Goal: Answer question/provide support: Share knowledge or assist other users

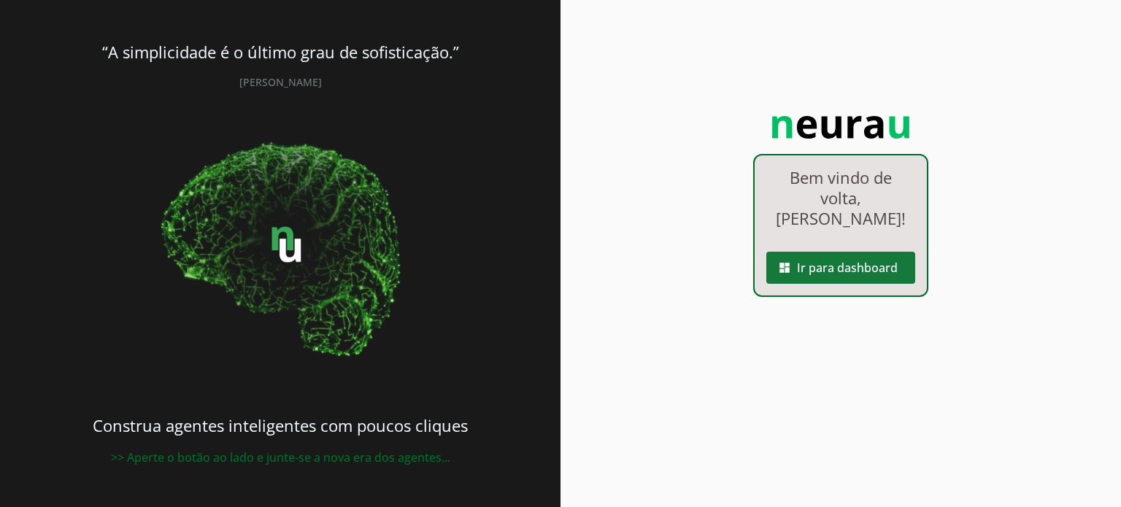
click at [851, 250] on span at bounding box center [841, 267] width 149 height 35
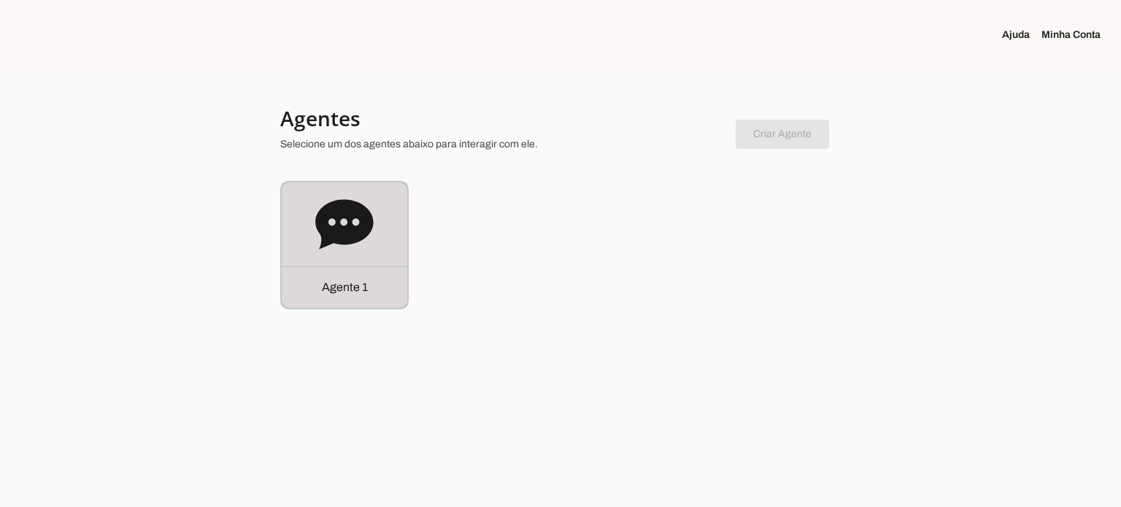
click at [357, 230] on icon at bounding box center [344, 224] width 58 height 50
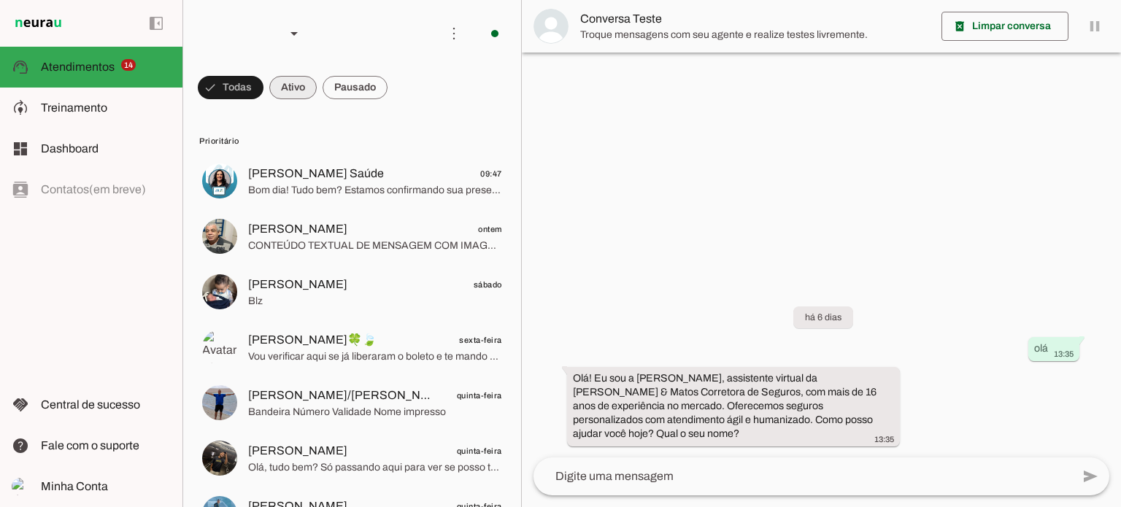
click at [264, 86] on span at bounding box center [231, 87] width 66 height 35
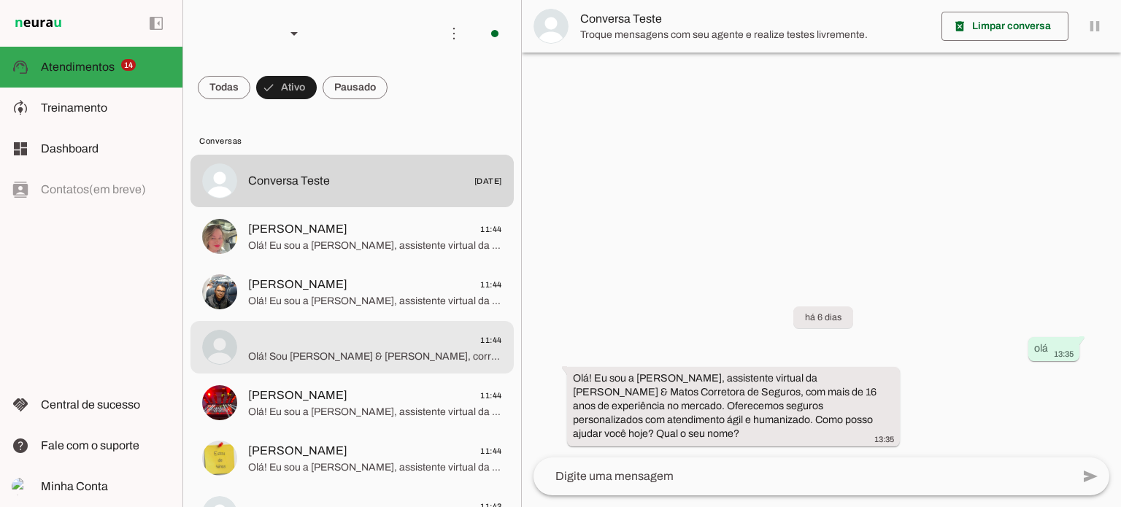
click at [339, 347] on span "11:44" at bounding box center [375, 340] width 254 height 18
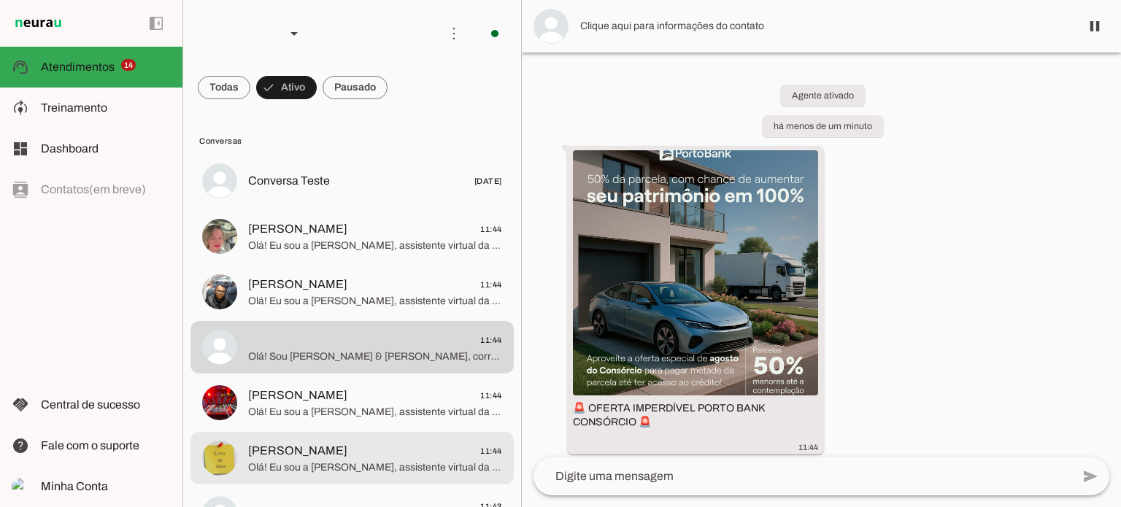
click at [343, 448] on span "[PERSON_NAME]" at bounding box center [297, 451] width 99 height 18
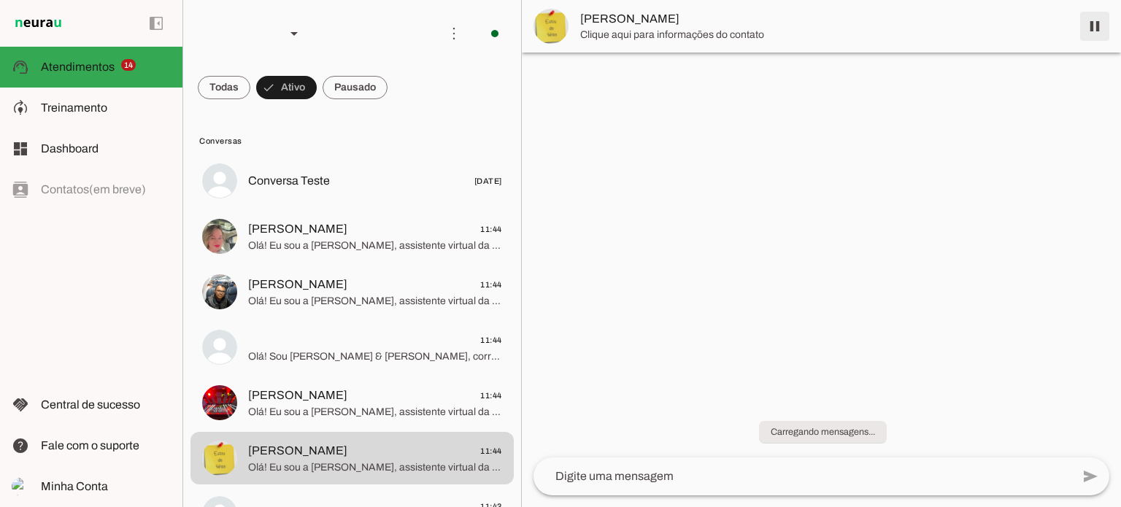
click at [1095, 26] on span at bounding box center [1095, 26] width 35 height 35
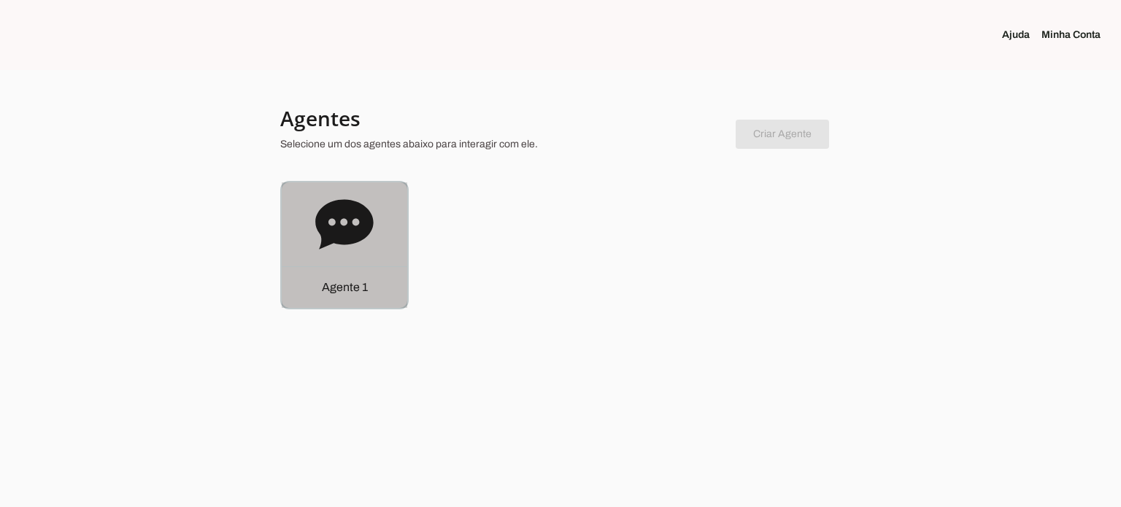
click at [362, 205] on icon at bounding box center [344, 224] width 58 height 50
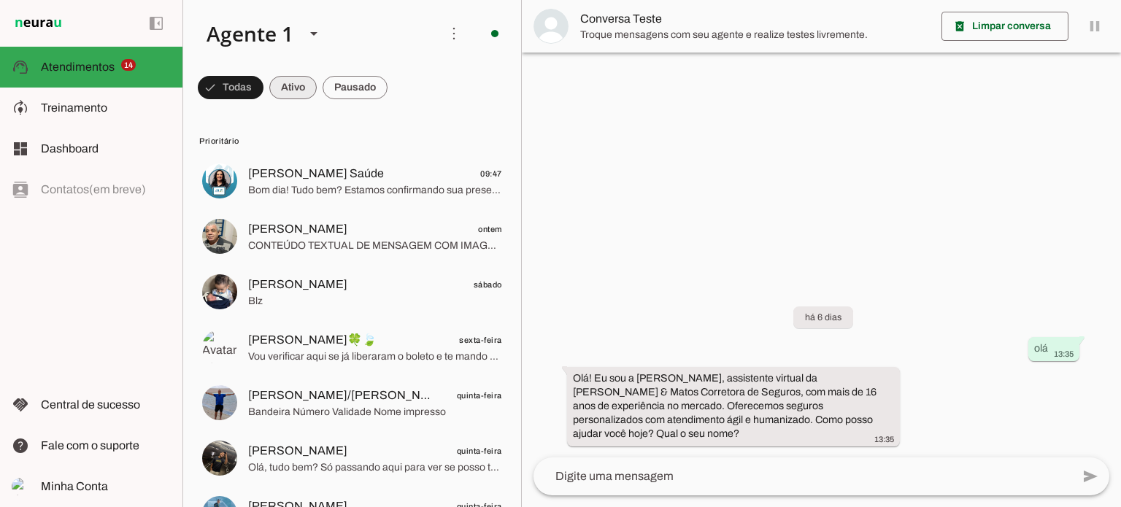
click at [264, 89] on span at bounding box center [231, 87] width 66 height 35
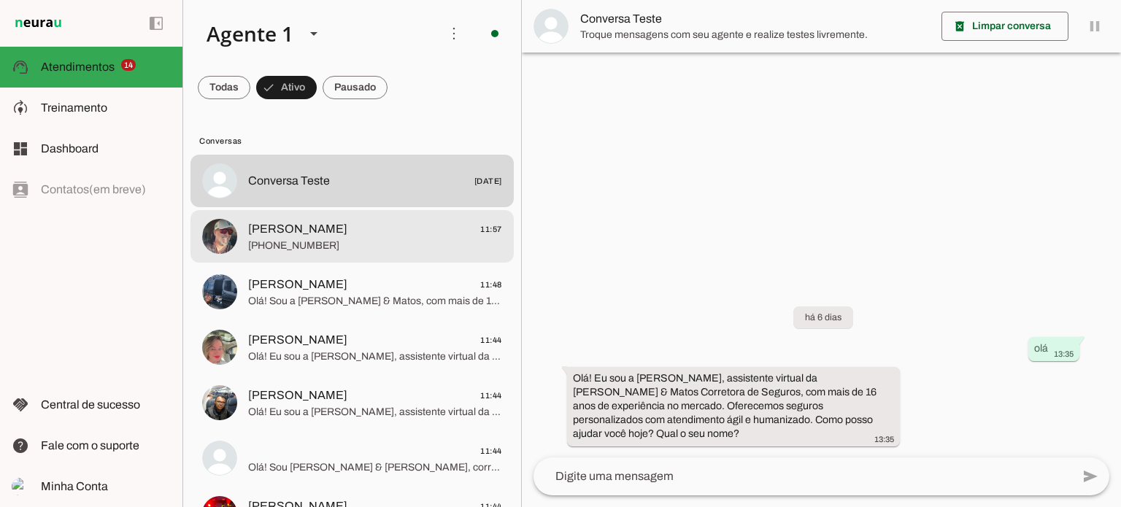
click at [299, 251] on span "+55 19 97411-2489" at bounding box center [375, 246] width 254 height 15
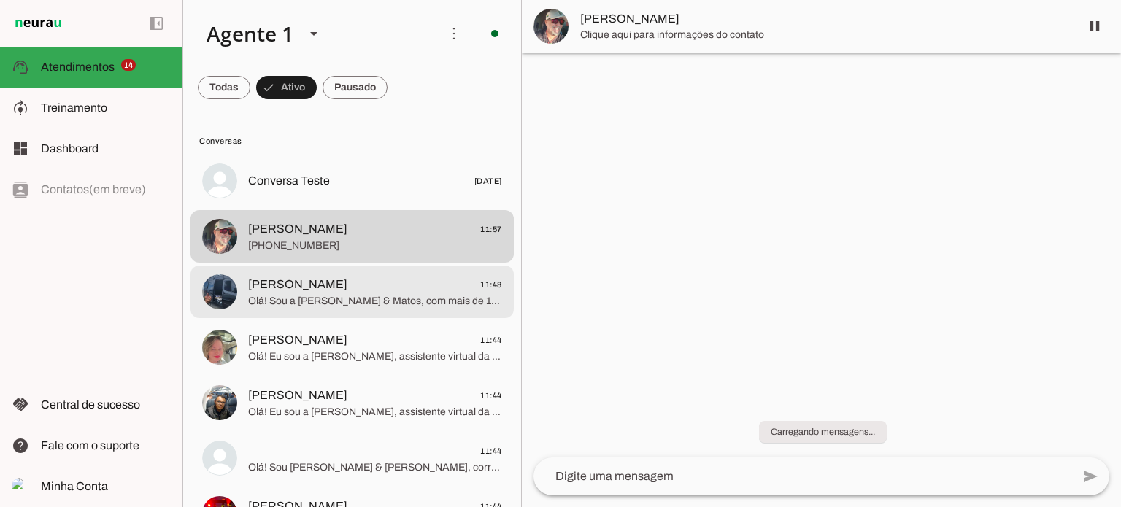
click at [310, 281] on span "Marcelo Garcia" at bounding box center [297, 285] width 99 height 18
